Goal: Information Seeking & Learning: Learn about a topic

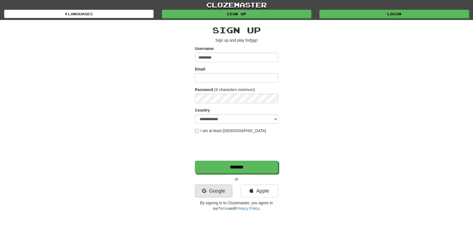
type input "*********"
click at [221, 186] on link "Google" at bounding box center [213, 190] width 37 height 13
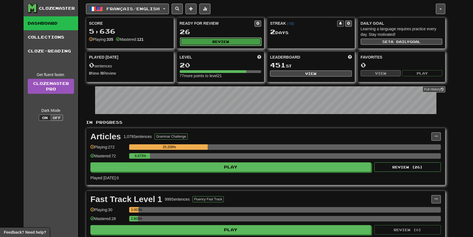
click at [222, 44] on button "Review" at bounding box center [221, 41] width 82 height 8
select select "**"
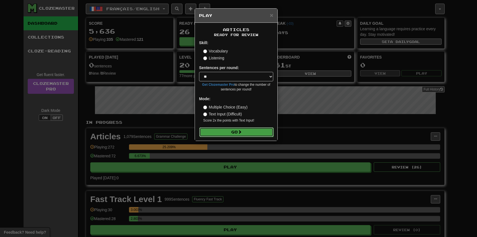
click at [237, 130] on button "Go" at bounding box center [236, 131] width 74 height 9
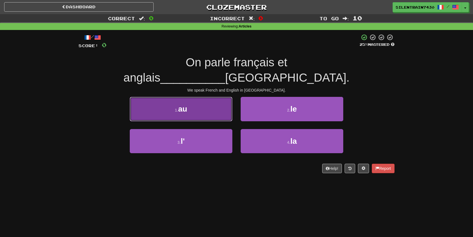
click at [188, 97] on button "1 . au" at bounding box center [181, 109] width 103 height 24
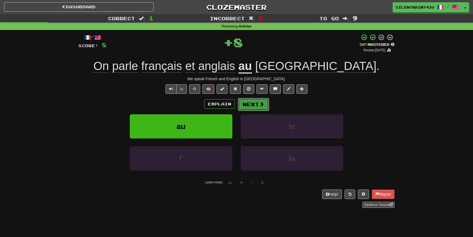
click at [248, 109] on button "Next" at bounding box center [253, 104] width 31 height 13
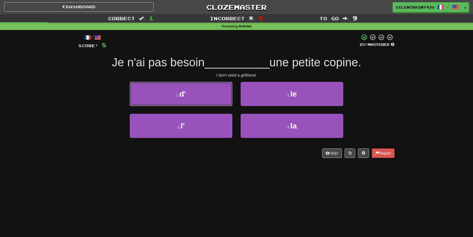
click at [215, 95] on button "1 . d'" at bounding box center [181, 94] width 103 height 24
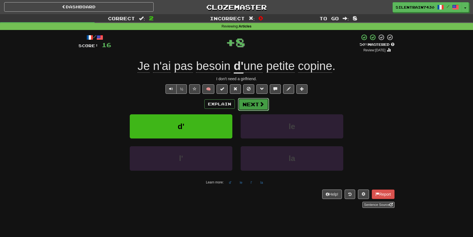
click at [248, 108] on button "Next" at bounding box center [253, 104] width 31 height 13
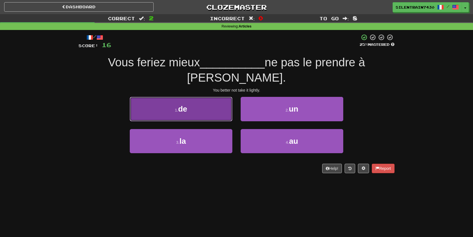
click at [217, 97] on button "1 . de" at bounding box center [181, 109] width 103 height 24
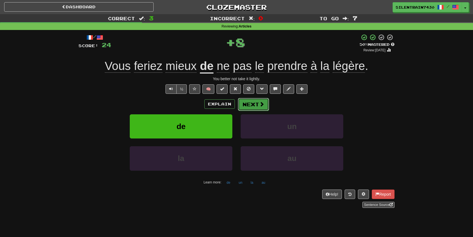
click at [242, 106] on button "Next" at bounding box center [253, 104] width 31 height 13
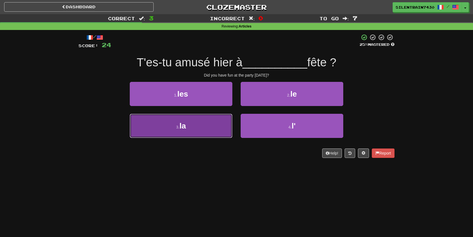
click at [213, 130] on button "3 . la" at bounding box center [181, 126] width 103 height 24
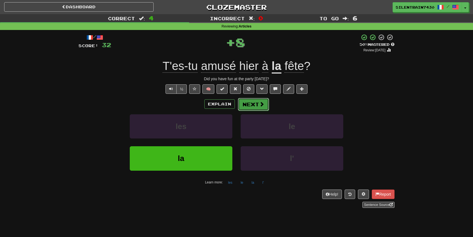
click at [257, 106] on button "Next" at bounding box center [253, 104] width 31 height 13
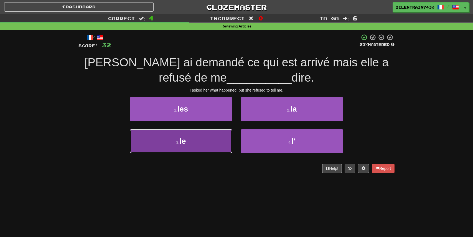
click at [205, 144] on button "3 . le" at bounding box center [181, 141] width 103 height 24
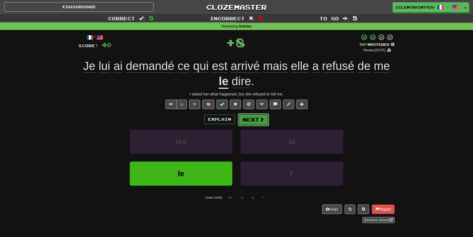
click at [255, 119] on button "Next" at bounding box center [253, 119] width 31 height 13
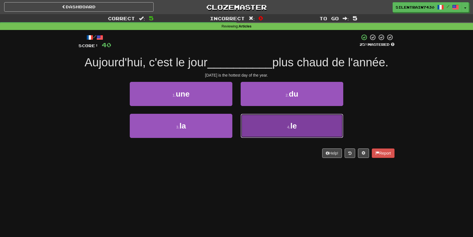
click at [318, 125] on button "4 . le" at bounding box center [291, 126] width 103 height 24
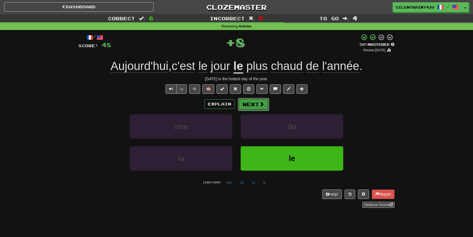
click at [266, 107] on button "Next" at bounding box center [253, 104] width 31 height 13
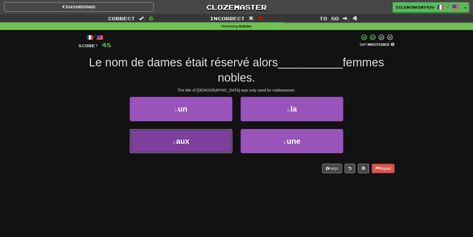
click at [210, 137] on button "3 . aux" at bounding box center [181, 141] width 103 height 24
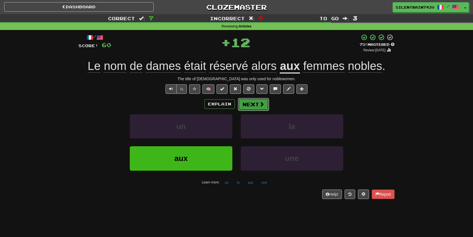
click at [254, 102] on button "Next" at bounding box center [253, 104] width 31 height 13
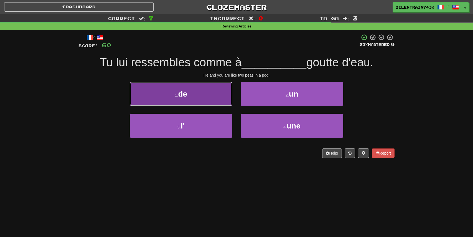
click at [205, 92] on button "1 . de" at bounding box center [181, 94] width 103 height 24
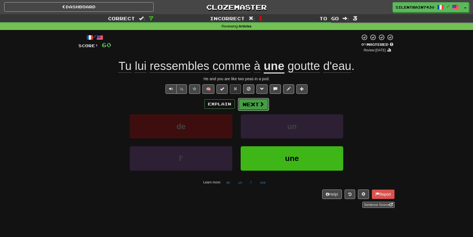
click at [249, 102] on button "Next" at bounding box center [253, 104] width 31 height 13
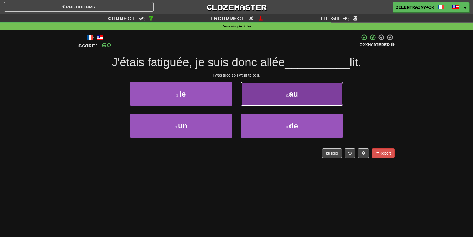
drag, startPoint x: 265, startPoint y: 97, endPoint x: 268, endPoint y: 98, distance: 3.4
click at [266, 98] on button "2 . au" at bounding box center [291, 94] width 103 height 24
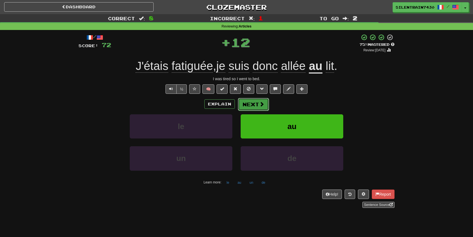
click at [264, 105] on button "Next" at bounding box center [253, 104] width 31 height 13
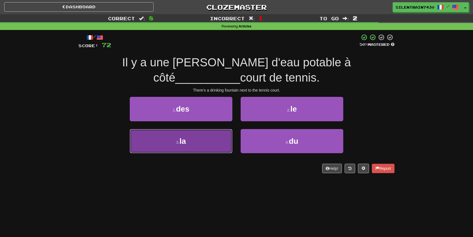
click at [229, 138] on button "3 . la" at bounding box center [181, 141] width 103 height 24
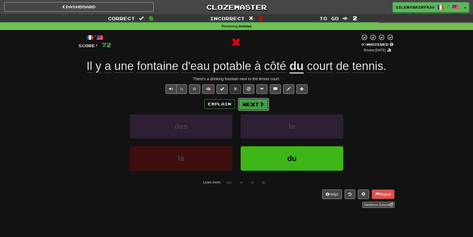
click at [262, 106] on span at bounding box center [261, 103] width 5 height 5
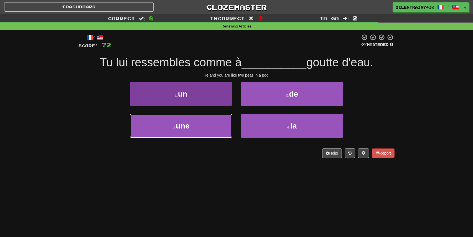
click at [197, 127] on button "3 . une" at bounding box center [181, 126] width 103 height 24
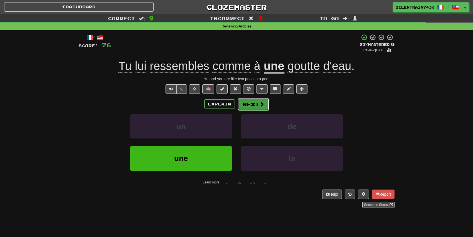
click at [266, 103] on button "Next" at bounding box center [253, 104] width 31 height 13
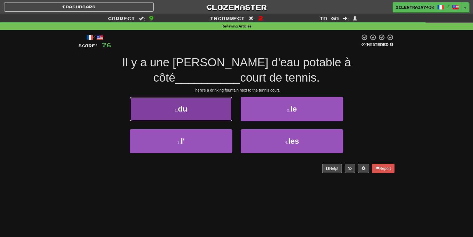
click at [206, 107] on button "1 . du" at bounding box center [181, 109] width 103 height 24
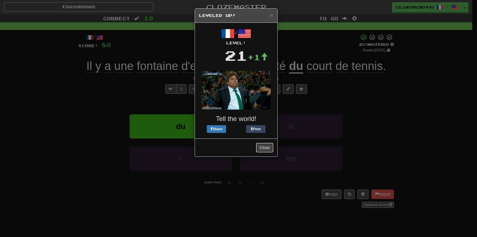
click at [268, 146] on button "Close" at bounding box center [264, 147] width 17 height 9
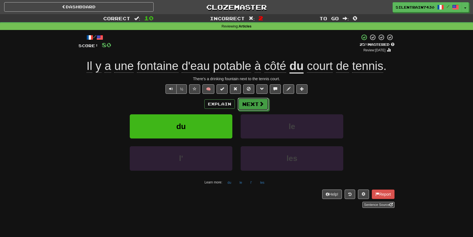
click at [261, 104] on span at bounding box center [261, 103] width 5 height 5
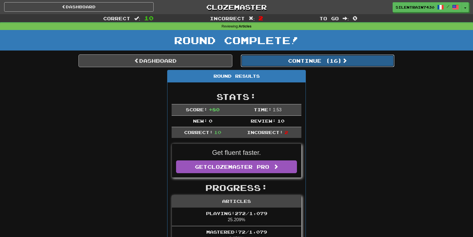
click at [339, 62] on button "Continue ( 16 )" at bounding box center [317, 60] width 154 height 13
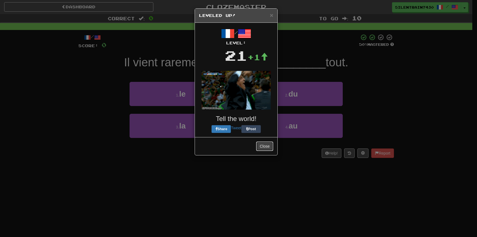
drag, startPoint x: 268, startPoint y: 144, endPoint x: 265, endPoint y: 148, distance: 4.7
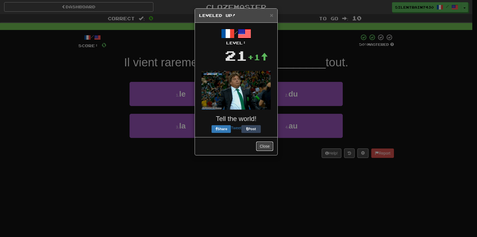
click at [267, 145] on button "Close" at bounding box center [264, 145] width 17 height 9
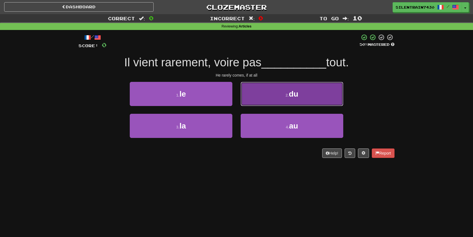
click at [293, 89] on button "2 . du" at bounding box center [291, 94] width 103 height 24
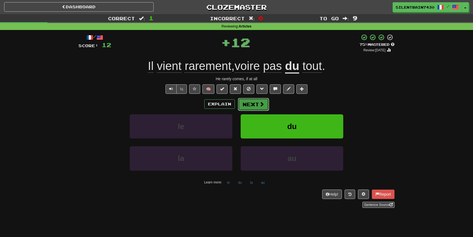
click at [248, 105] on button "Next" at bounding box center [253, 104] width 31 height 13
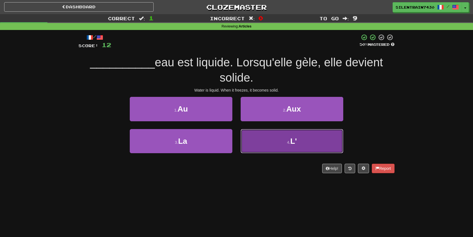
click at [291, 145] on span "L'" at bounding box center [293, 141] width 7 height 9
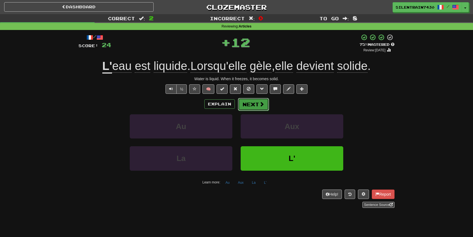
click at [262, 104] on span at bounding box center [261, 103] width 5 height 5
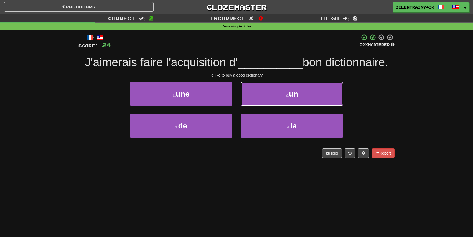
click at [290, 95] on button "2 . un" at bounding box center [291, 94] width 103 height 24
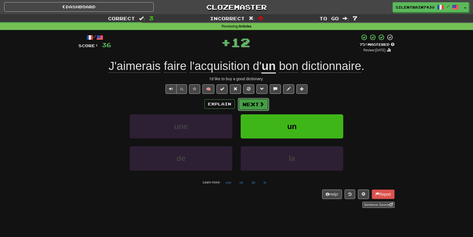
click at [258, 101] on button "Next" at bounding box center [253, 104] width 31 height 13
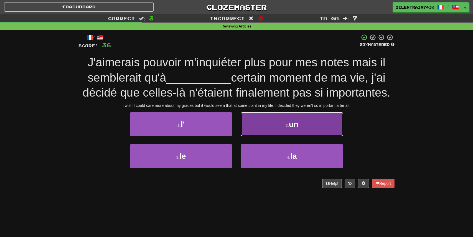
click at [324, 124] on button "2 . un" at bounding box center [291, 124] width 103 height 24
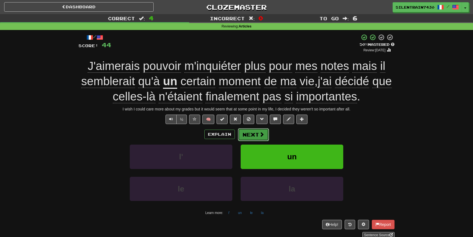
click at [256, 133] on button "Next" at bounding box center [253, 134] width 31 height 13
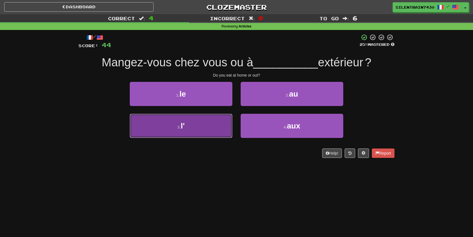
click at [208, 121] on button "3 . l'" at bounding box center [181, 126] width 103 height 24
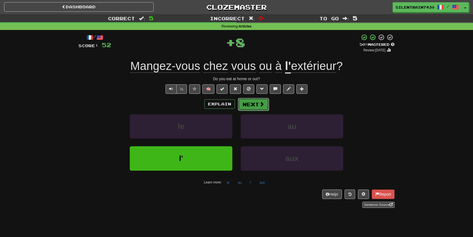
click at [257, 107] on button "Next" at bounding box center [253, 104] width 31 height 13
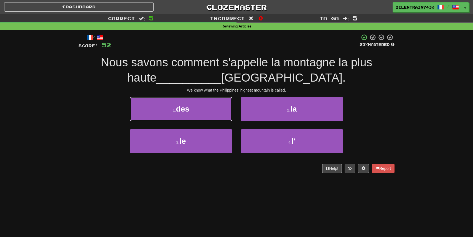
click at [209, 111] on button "1 . des" at bounding box center [181, 109] width 103 height 24
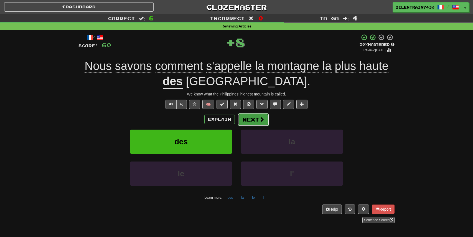
click at [255, 125] on button "Next" at bounding box center [253, 119] width 31 height 13
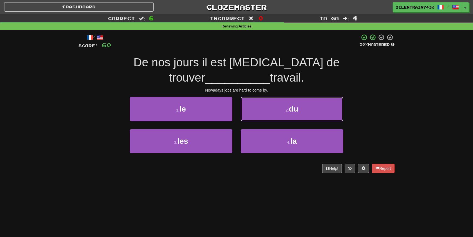
drag, startPoint x: 272, startPoint y: 92, endPoint x: 271, endPoint y: 96, distance: 4.0
click at [272, 97] on button "2 . du" at bounding box center [291, 109] width 103 height 24
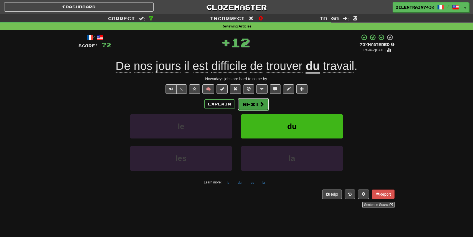
click at [259, 106] on span at bounding box center [261, 103] width 5 height 5
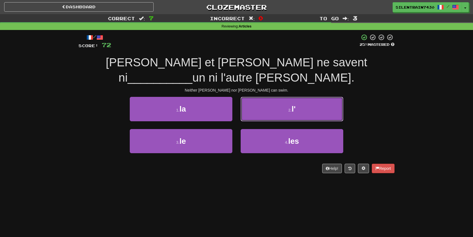
click at [272, 97] on button "2 . l'" at bounding box center [291, 109] width 103 height 24
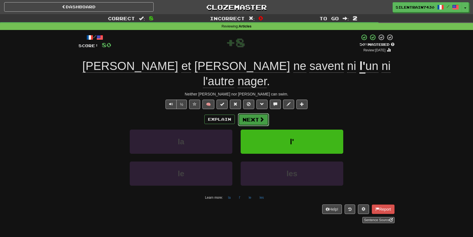
click at [258, 113] on button "Next" at bounding box center [253, 119] width 31 height 13
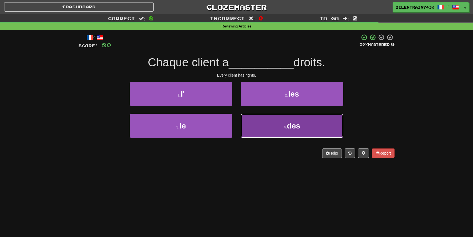
click at [273, 122] on button "4 . des" at bounding box center [291, 126] width 103 height 24
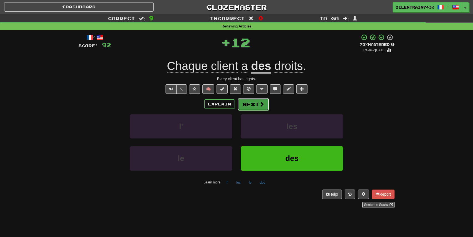
click at [259, 106] on span at bounding box center [261, 103] width 5 height 5
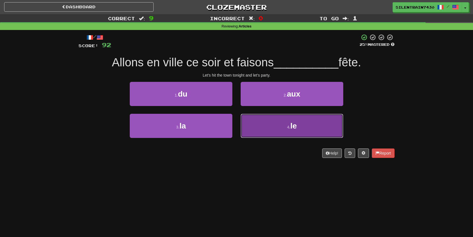
click at [267, 123] on button "4 . le" at bounding box center [291, 126] width 103 height 24
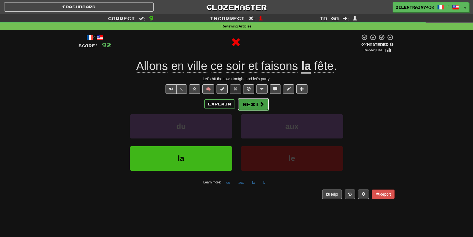
click at [254, 103] on button "Next" at bounding box center [253, 104] width 31 height 13
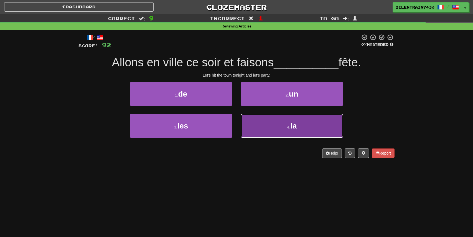
click at [267, 123] on button "4 . la" at bounding box center [291, 126] width 103 height 24
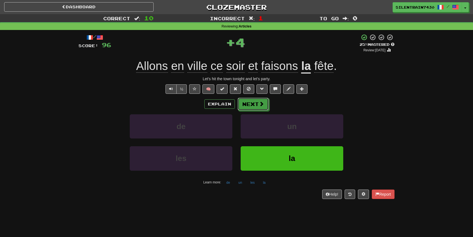
click at [255, 105] on button "Next" at bounding box center [252, 104] width 31 height 13
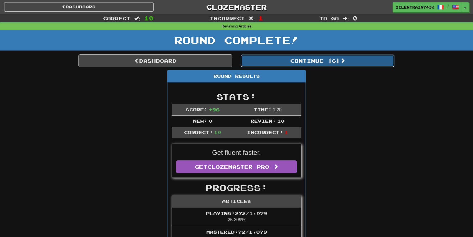
click at [296, 62] on button "Continue ( 6 )" at bounding box center [317, 60] width 154 height 13
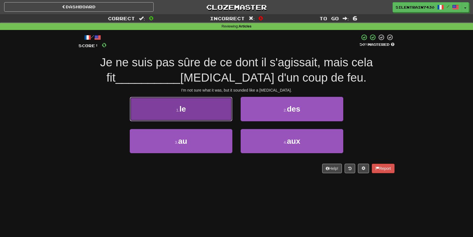
click at [210, 110] on button "1 . le" at bounding box center [181, 109] width 103 height 24
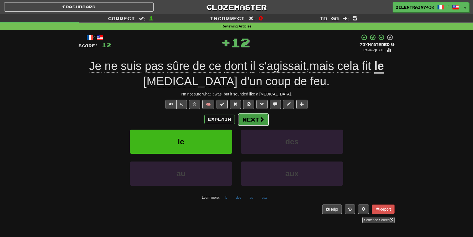
click at [261, 119] on span at bounding box center [261, 119] width 5 height 5
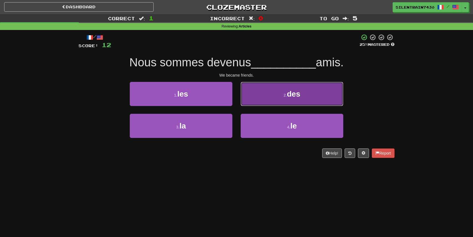
click at [271, 96] on button "2 . des" at bounding box center [291, 94] width 103 height 24
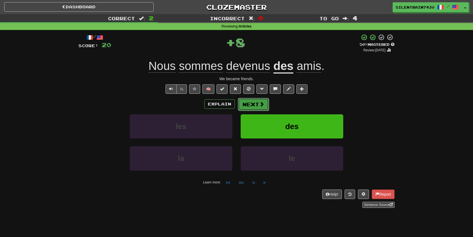
click at [260, 105] on span at bounding box center [261, 103] width 5 height 5
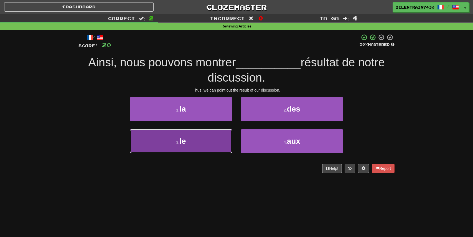
click at [207, 138] on button "3 . le" at bounding box center [181, 141] width 103 height 24
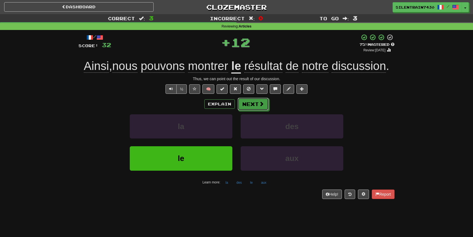
click at [260, 106] on span at bounding box center [261, 103] width 5 height 5
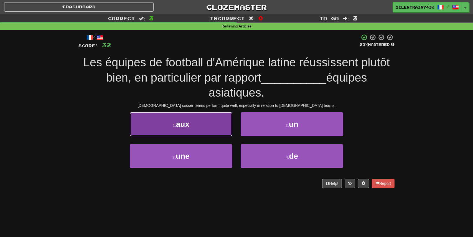
click at [196, 125] on button "1 . aux" at bounding box center [181, 124] width 103 height 24
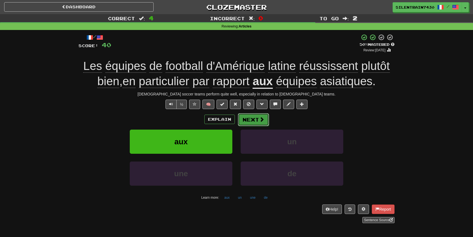
click at [263, 120] on span at bounding box center [261, 119] width 5 height 5
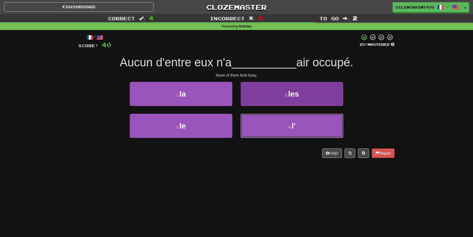
click at [284, 132] on button "4 . l'" at bounding box center [291, 126] width 103 height 24
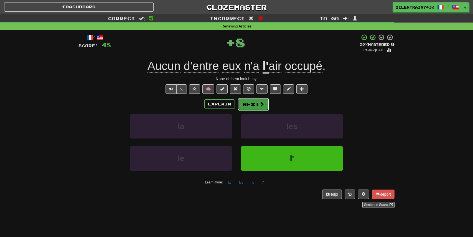
click at [260, 103] on span at bounding box center [261, 103] width 5 height 5
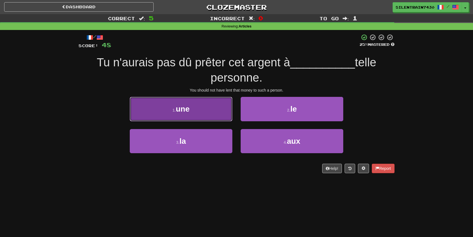
click at [199, 112] on button "1 . une" at bounding box center [181, 109] width 103 height 24
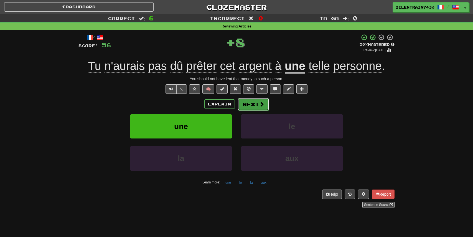
click at [256, 103] on button "Next" at bounding box center [253, 104] width 31 height 13
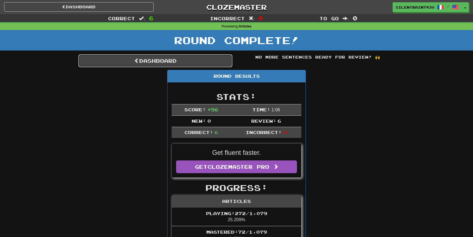
click at [206, 64] on link "Dashboard" at bounding box center [155, 60] width 154 height 13
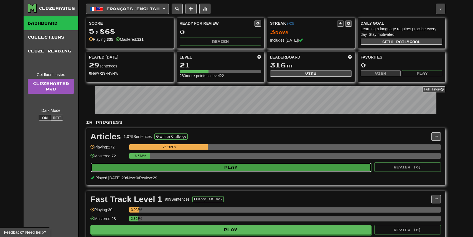
click at [193, 169] on button "Play" at bounding box center [231, 166] width 280 height 9
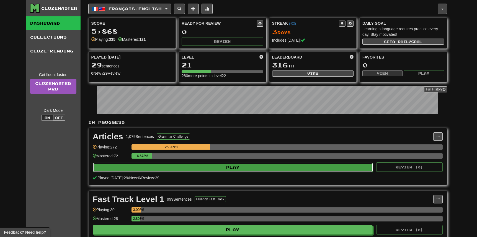
select select "**"
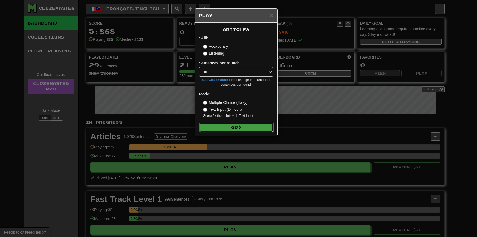
click at [220, 127] on button "Go" at bounding box center [236, 126] width 74 height 9
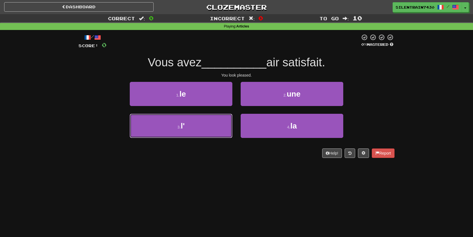
click at [219, 124] on button "3 . l'" at bounding box center [181, 126] width 103 height 24
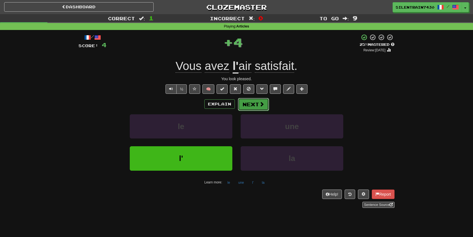
click at [259, 107] on button "Next" at bounding box center [253, 104] width 31 height 13
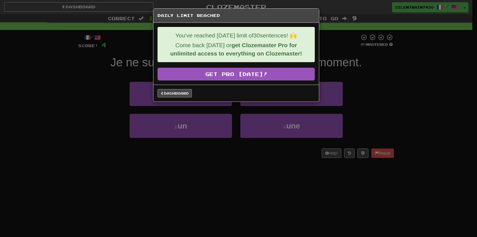
drag, startPoint x: 172, startPoint y: 88, endPoint x: 168, endPoint y: 91, distance: 4.8
click at [172, 88] on div "Dashboard" at bounding box center [236, 92] width 166 height 17
click at [178, 91] on link "Dashboard" at bounding box center [175, 93] width 34 height 8
